Goal: Information Seeking & Learning: Check status

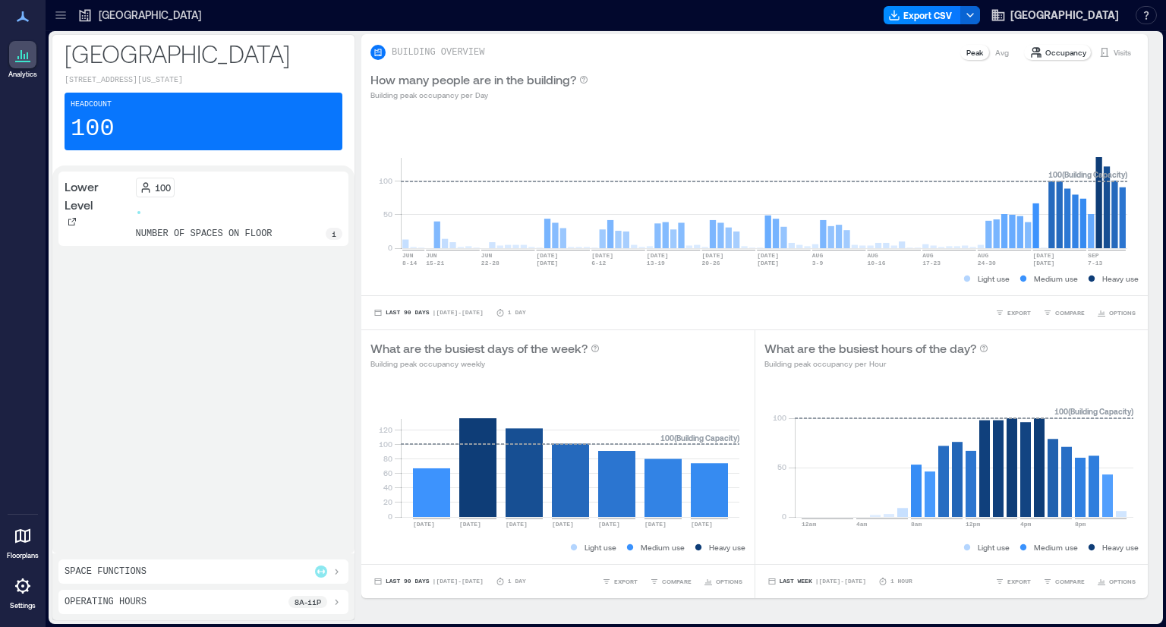
click at [26, 551] on p "Floorplans" at bounding box center [23, 555] width 32 height 9
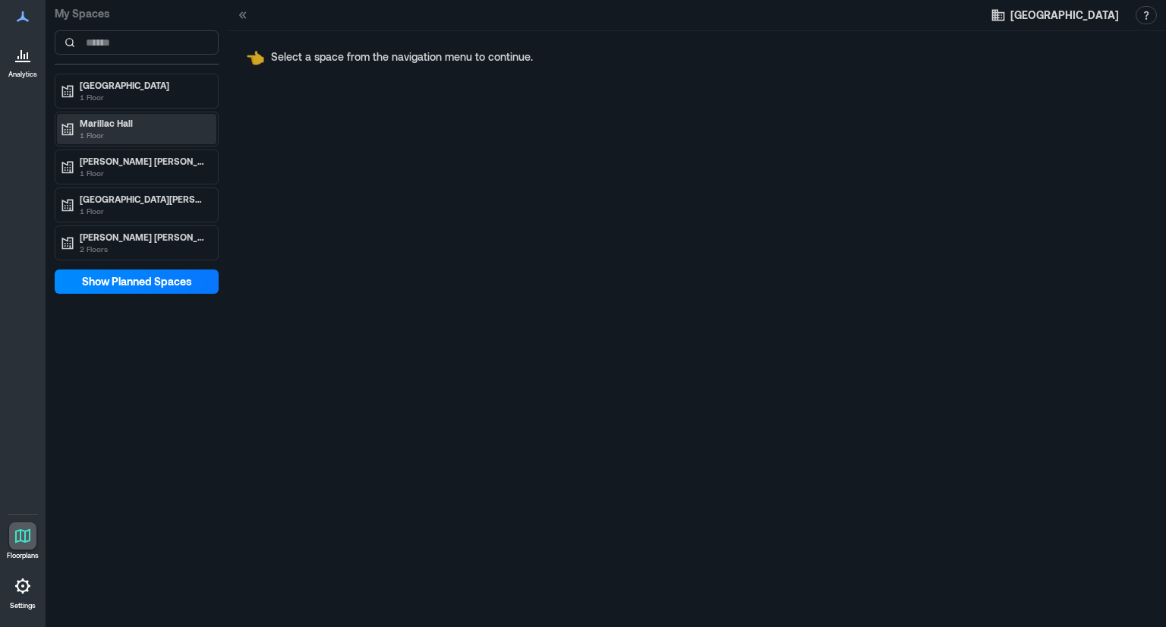
click at [149, 141] on div "Marillac Hall 1 Floor" at bounding box center [136, 129] width 159 height 30
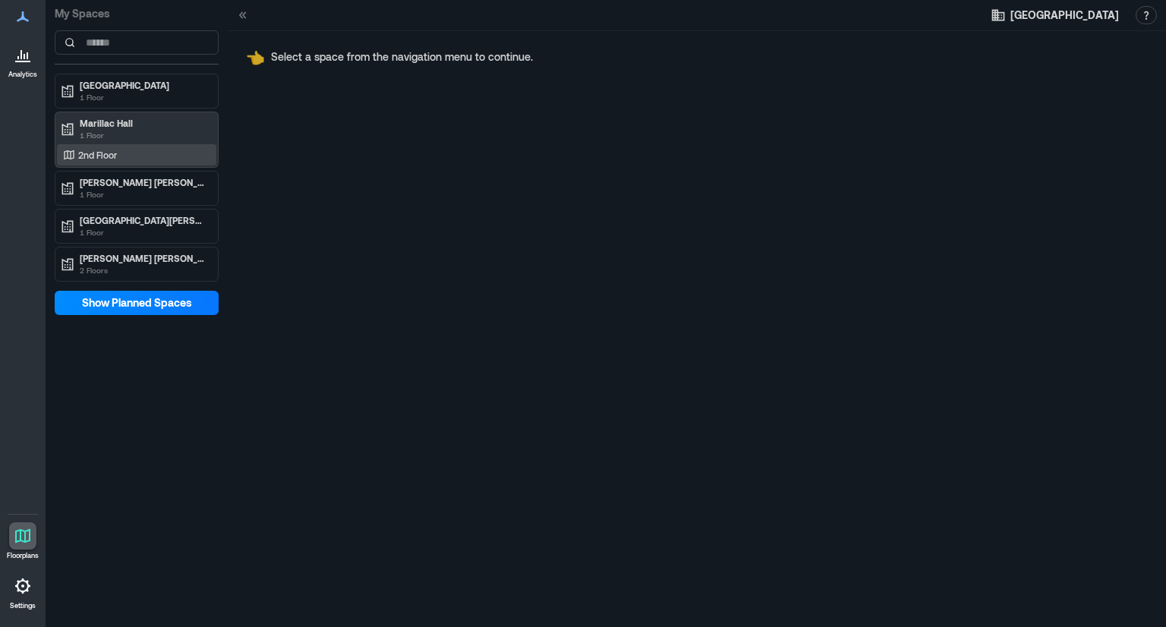
click at [126, 161] on div "2nd Floor" at bounding box center [133, 154] width 147 height 15
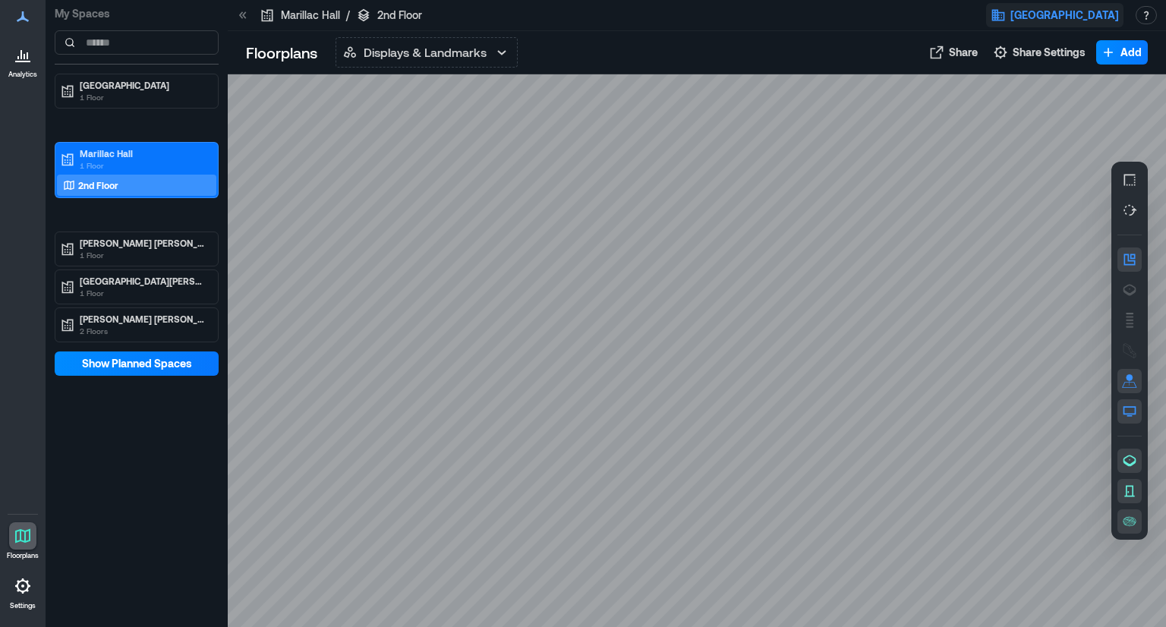
click at [1042, 23] on button "[GEOGRAPHIC_DATA]" at bounding box center [1054, 15] width 137 height 24
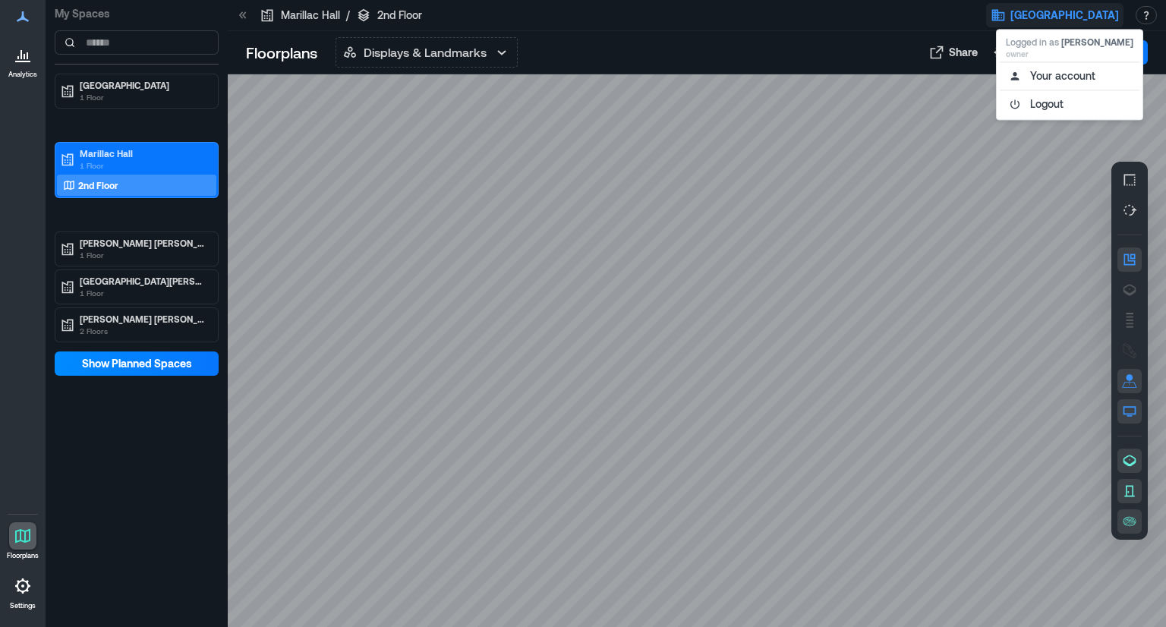
click at [1042, 23] on button "[GEOGRAPHIC_DATA]" at bounding box center [1054, 15] width 137 height 24
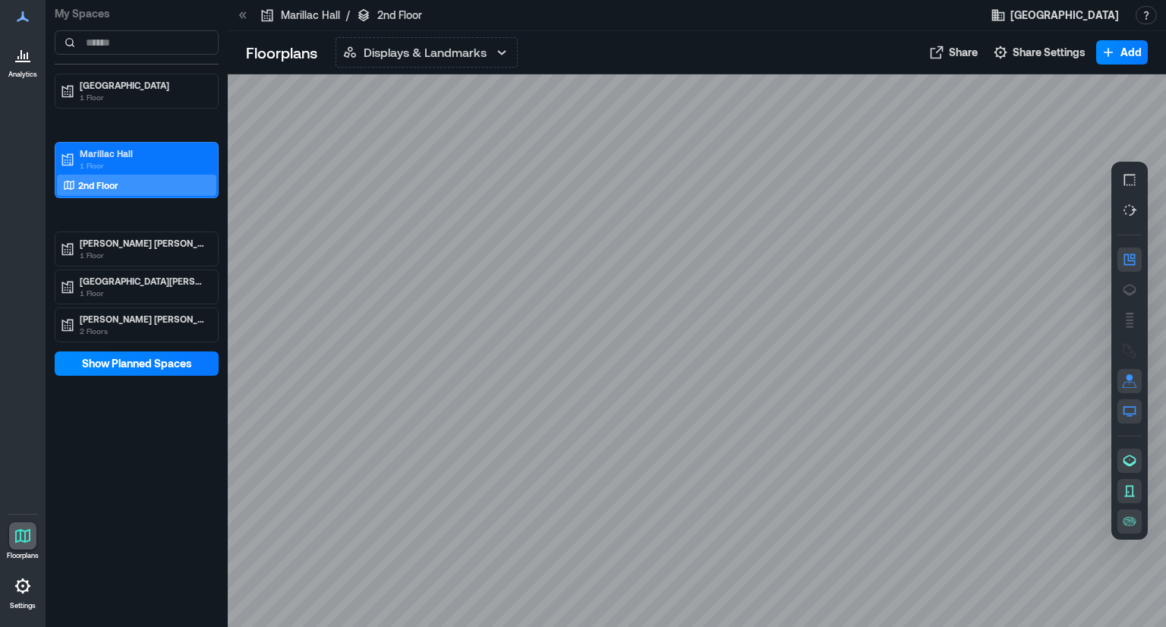
click at [20, 65] on div at bounding box center [22, 54] width 27 height 27
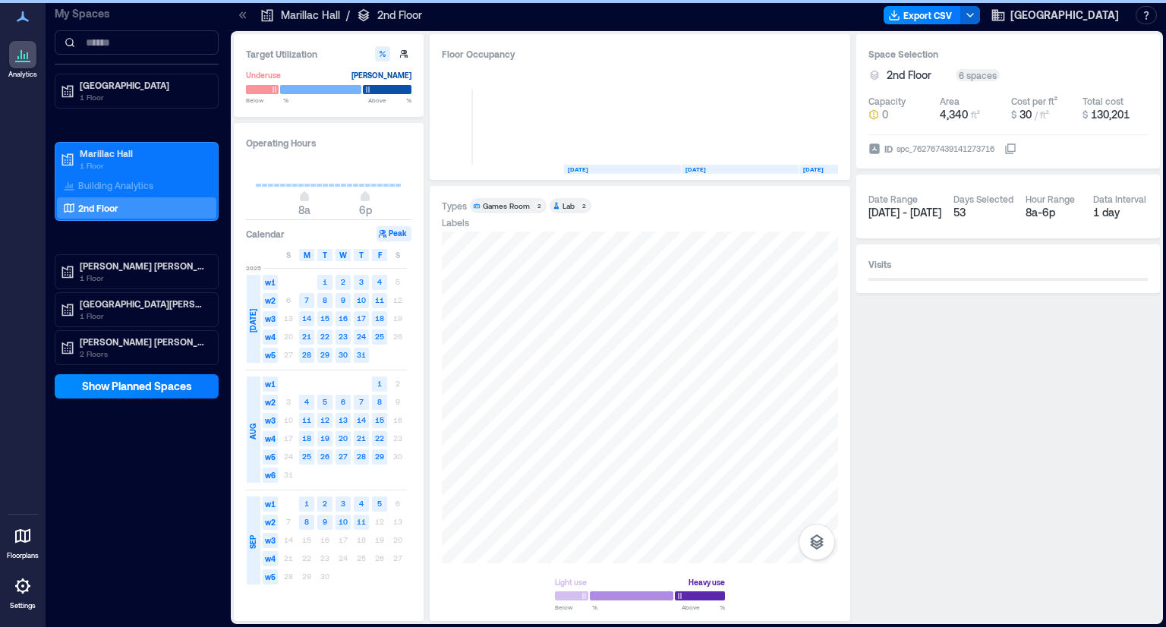
scroll to position [0, 2999]
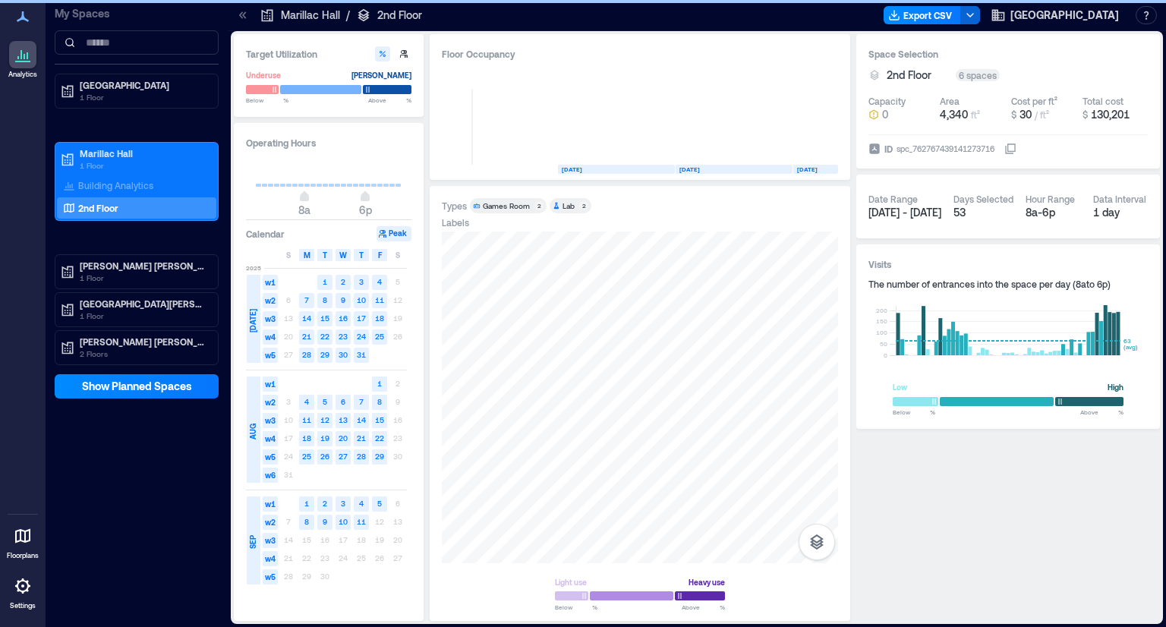
click at [25, 19] on icon at bounding box center [23, 16] width 12 height 11
